Goal: Navigation & Orientation: Find specific page/section

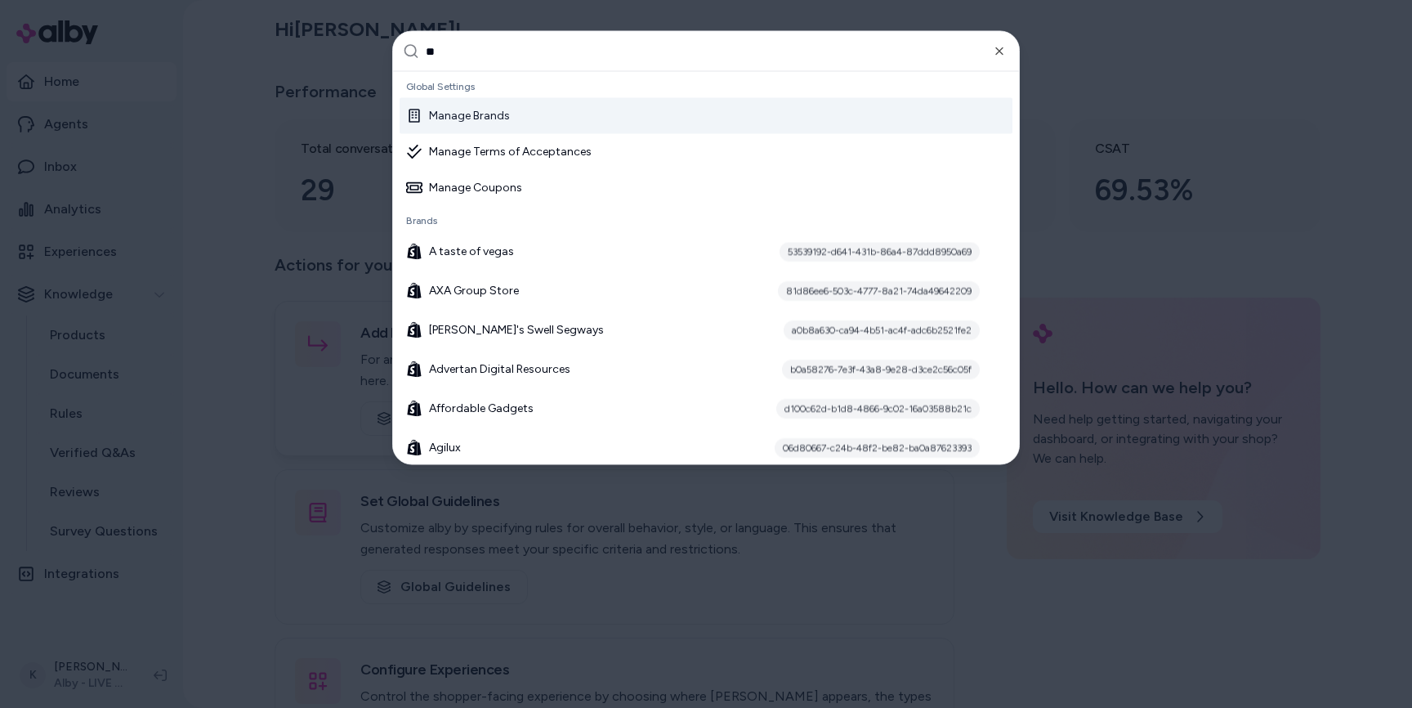
type input "***"
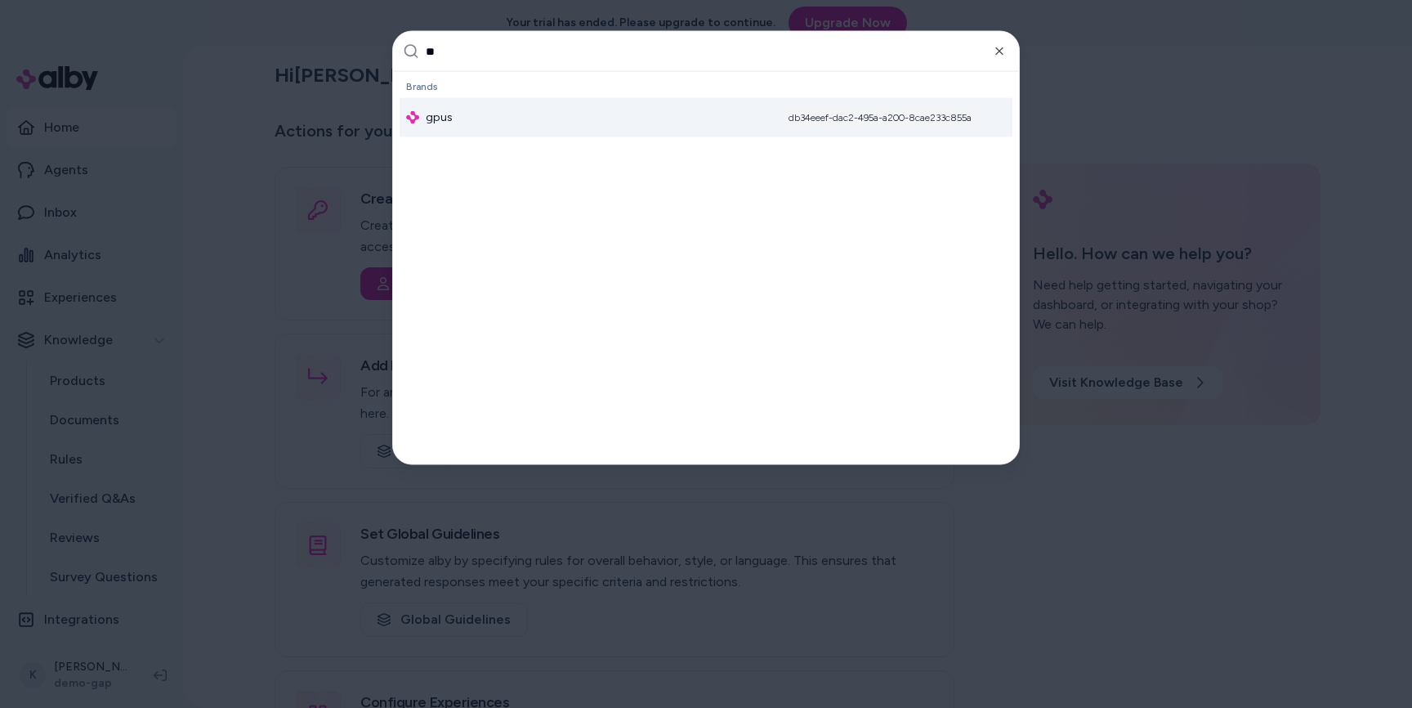
type input "***"
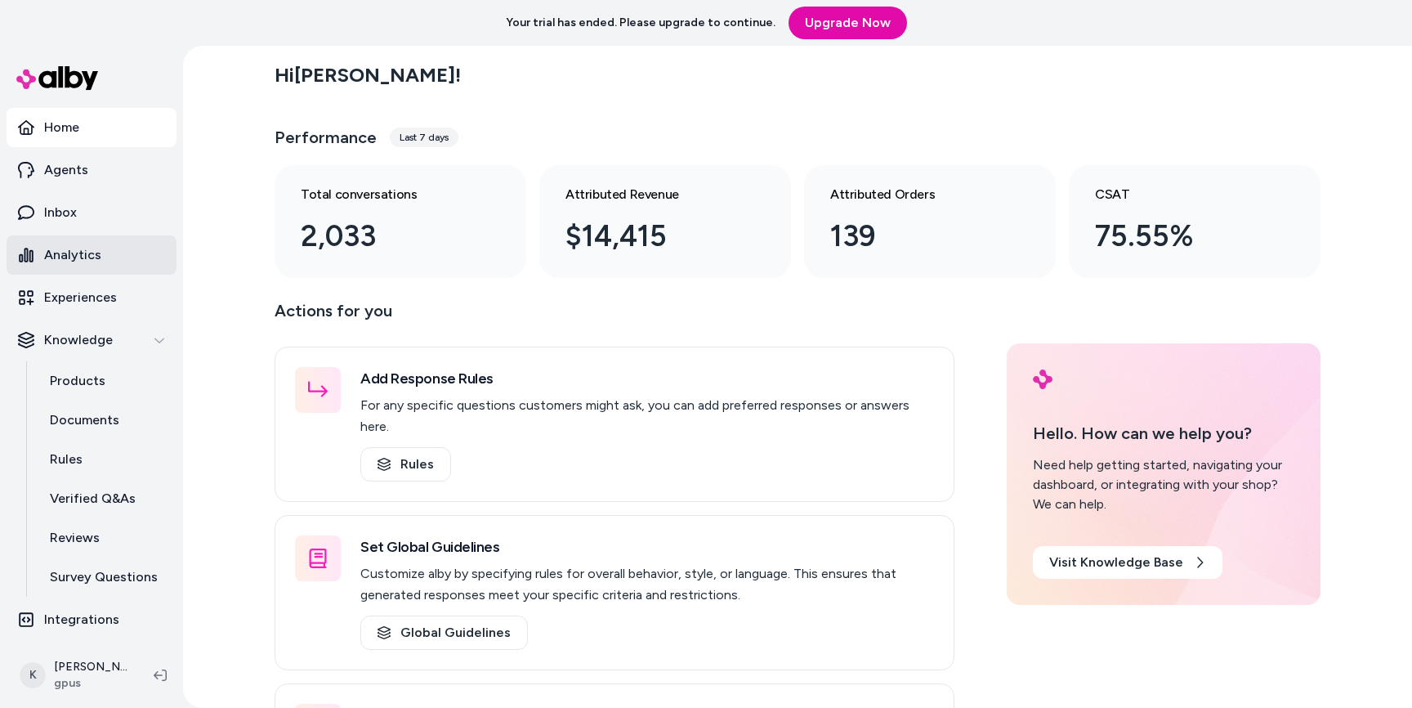
click at [83, 261] on p "Analytics" at bounding box center [72, 255] width 57 height 20
